Goal: Find specific page/section: Find specific page/section

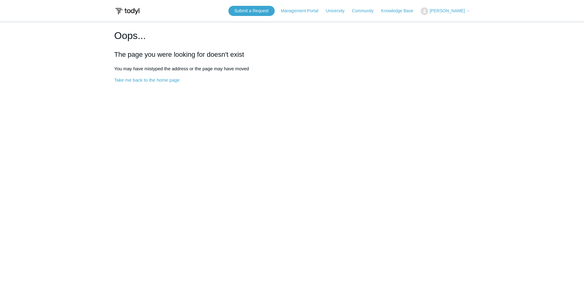
click at [455, 13] on span "[PERSON_NAME]" at bounding box center [447, 10] width 35 height 5
click at [407, 38] on h1 "Oops..." at bounding box center [292, 35] width 356 height 15
drag, startPoint x: 238, startPoint y: 79, endPoint x: 147, endPoint y: 53, distance: 94.6
click at [147, 53] on div "Oops... The page you were looking for doesn't exist You may have mistyped the a…" at bounding box center [292, 55] width 356 height 55
